Goal: Task Accomplishment & Management: Use online tool/utility

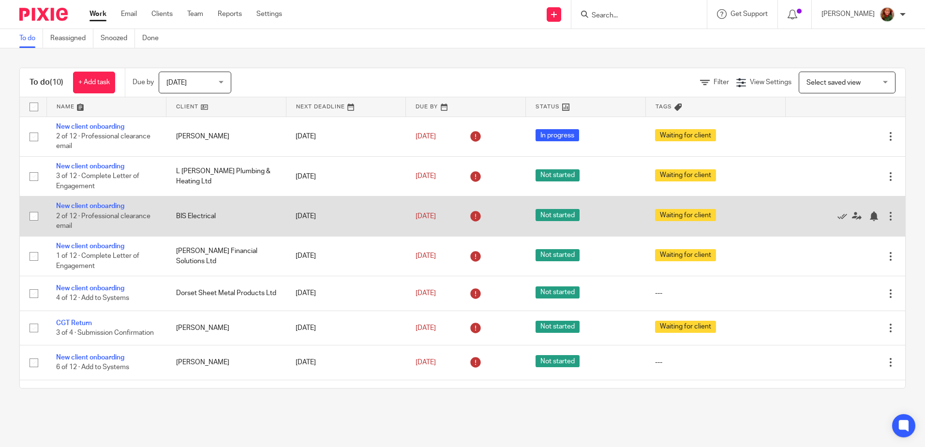
scroll to position [48, 0]
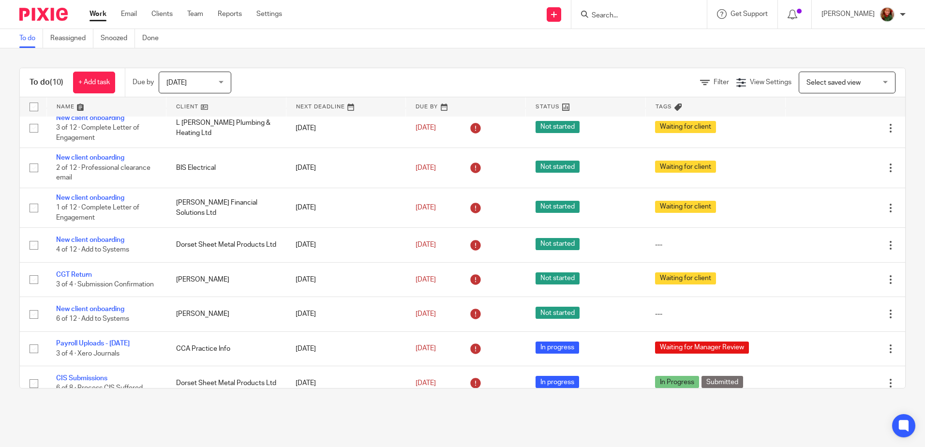
click at [213, 83] on span "Today" at bounding box center [191, 82] width 51 height 20
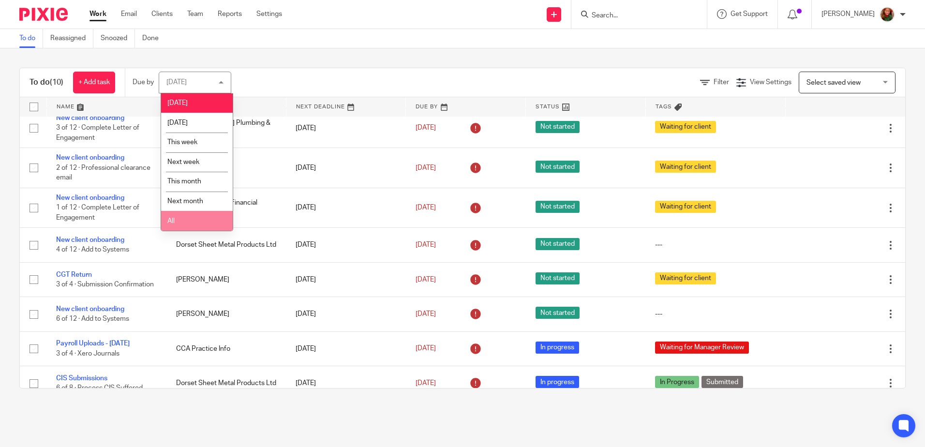
click at [209, 217] on li "All" at bounding box center [197, 221] width 72 height 20
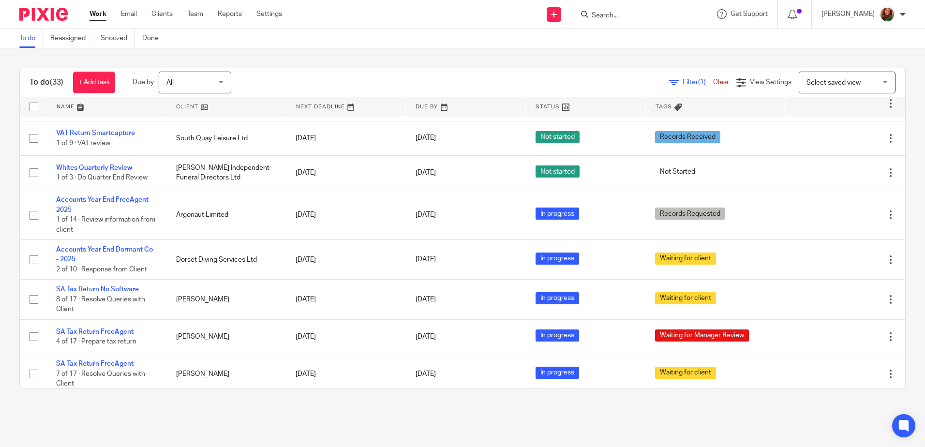
scroll to position [677, 0]
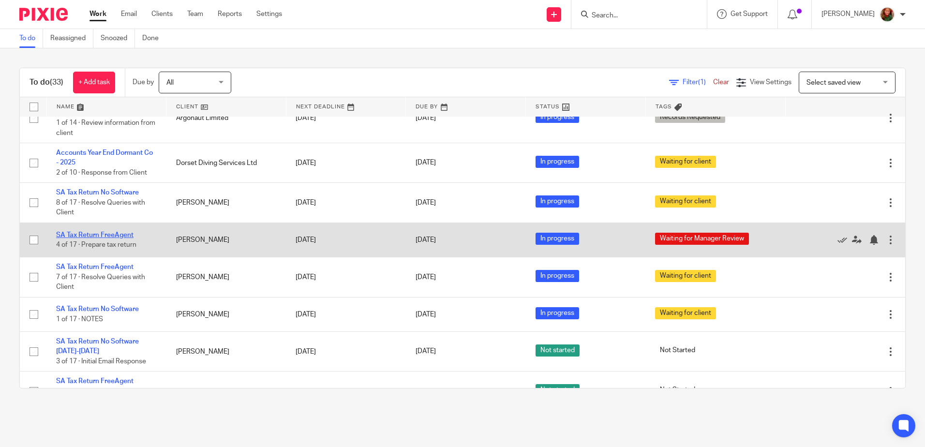
click at [73, 239] on link "SA Tax Return FreeAgent" at bounding box center [94, 235] width 77 height 7
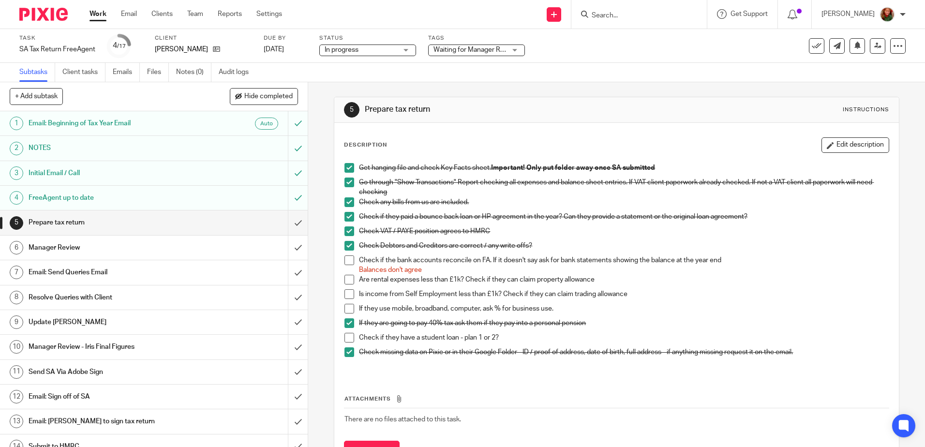
click at [170, 270] on h1 "Email: Send Queries Email" at bounding box center [112, 272] width 166 height 15
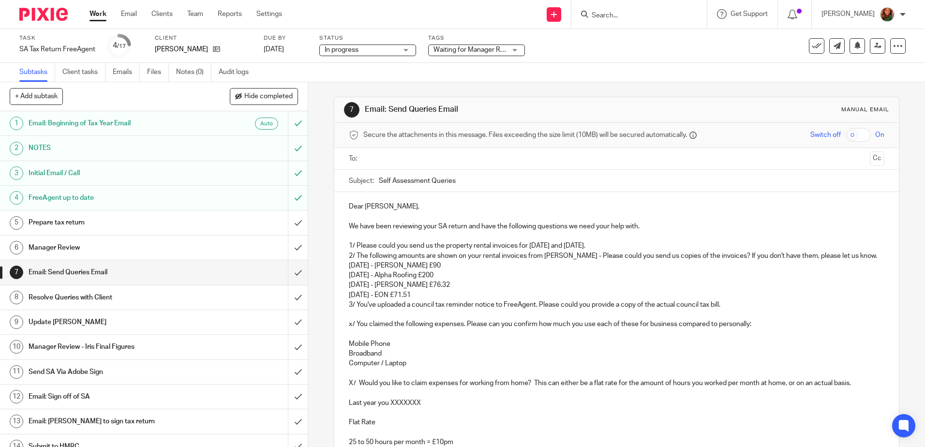
click at [627, 248] on p "1/ Please could you send us the property rental invoices for [DATE] and [DATE]." at bounding box center [616, 246] width 535 height 10
click at [445, 296] on p "[DATE] - EON £71.51" at bounding box center [616, 295] width 535 height 10
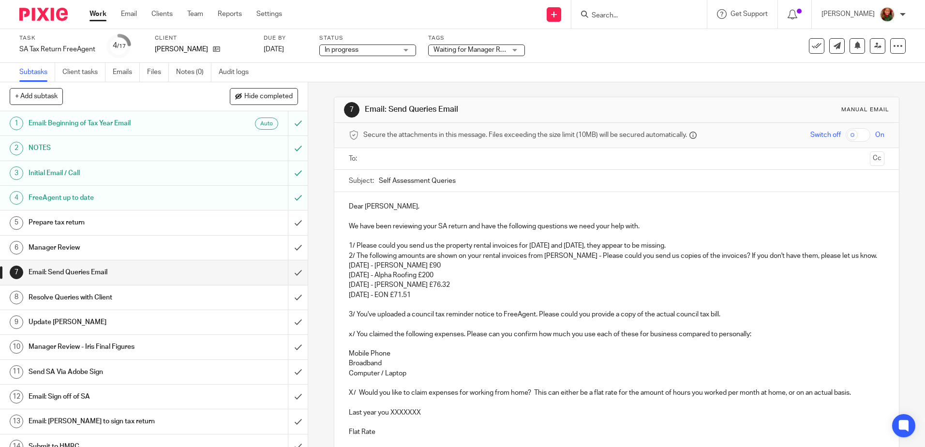
click at [719, 318] on p "3/ You've uploaded a council tax reminder notice to FreeAgent. Please could you…" at bounding box center [616, 315] width 535 height 10
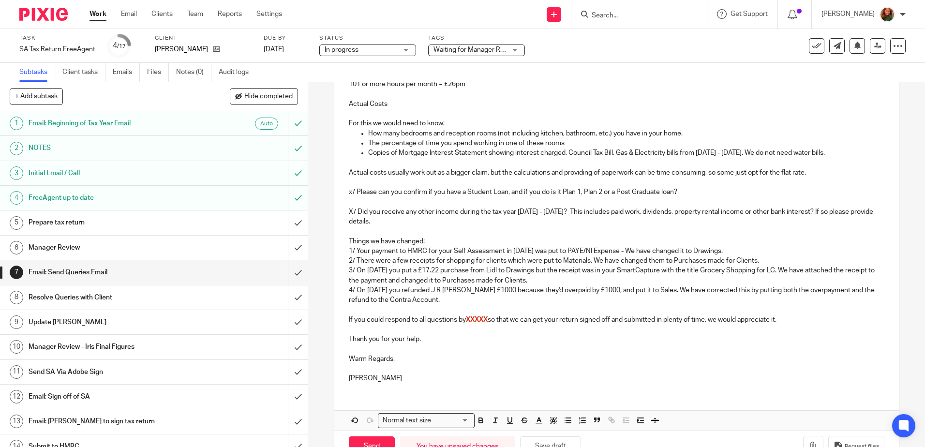
scroll to position [418, 0]
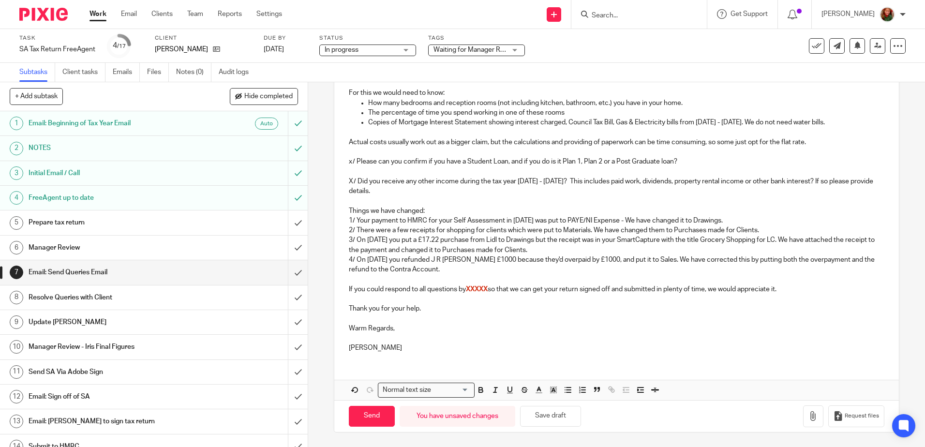
click at [438, 210] on p "Things we have changed:" at bounding box center [616, 211] width 535 height 10
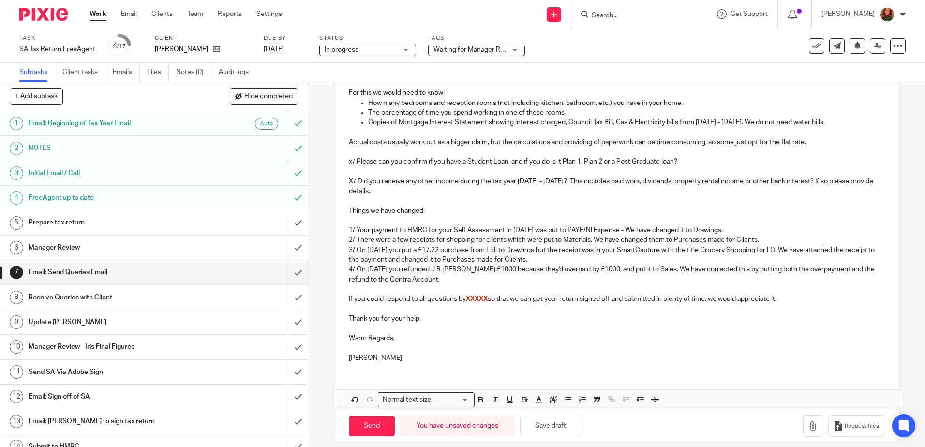
click at [450, 280] on p "4/ On 12th March 2025 you refunded J R Capstick £1000 because they'd overpaid b…" at bounding box center [616, 275] width 535 height 20
click at [552, 428] on button "Save draft" at bounding box center [550, 426] width 61 height 21
click at [60, 324] on h1 "Update Iris" at bounding box center [112, 322] width 166 height 15
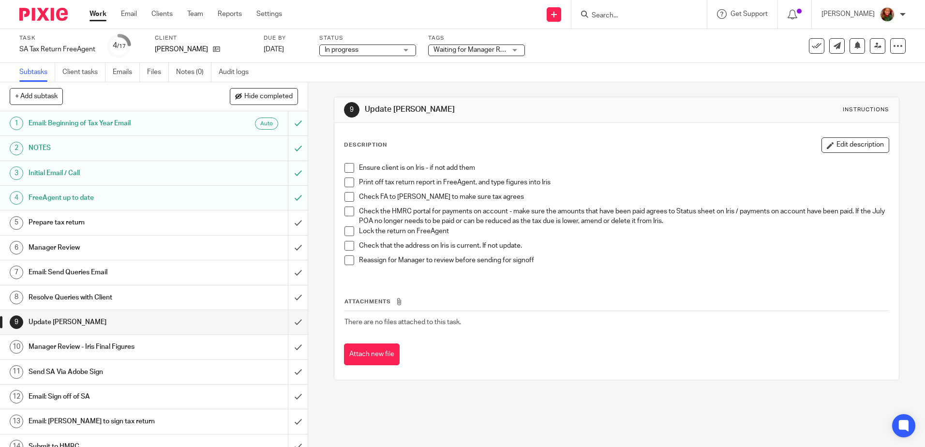
click at [99, 277] on h1 "Email: Send Queries Email" at bounding box center [112, 272] width 166 height 15
